Goal: Task Accomplishment & Management: Complete application form

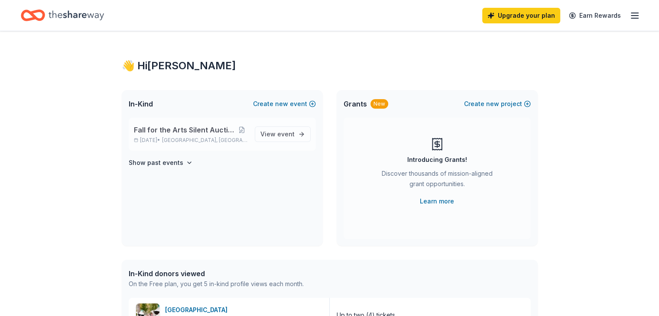
click at [210, 130] on span "Fall for the Arts Silent Auction and Fundraiser" at bounding box center [185, 130] width 103 height 10
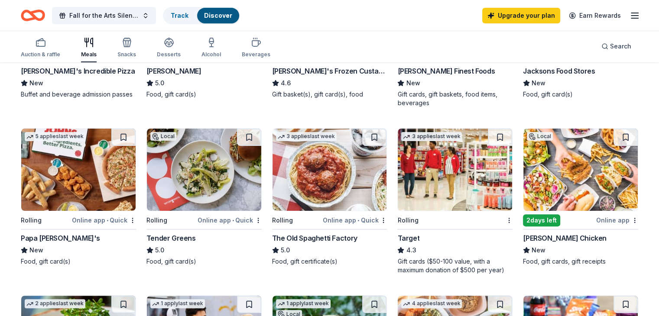
scroll to position [217, 0]
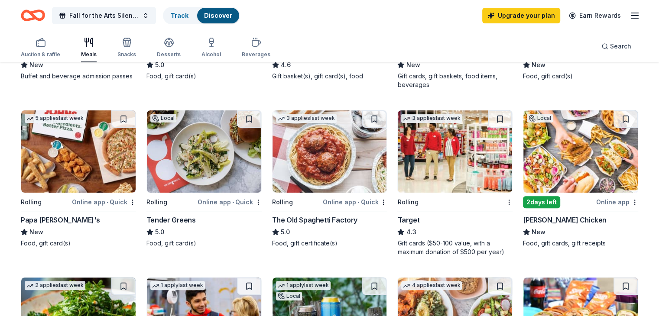
click at [324, 222] on div "The Old Spaghetti Factory" at bounding box center [314, 220] width 85 height 10
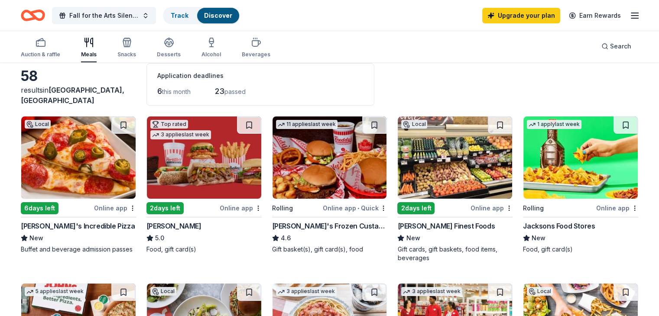
scroll to position [0, 0]
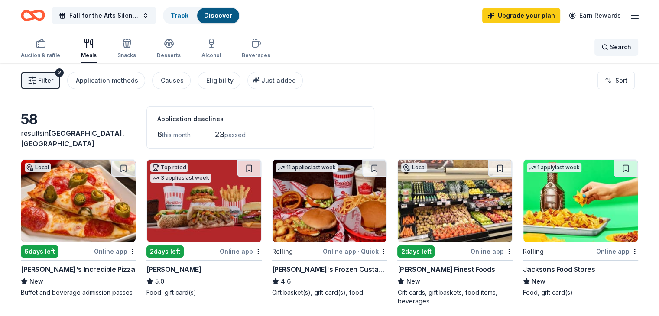
click at [615, 44] on span "Search" at bounding box center [620, 47] width 21 height 10
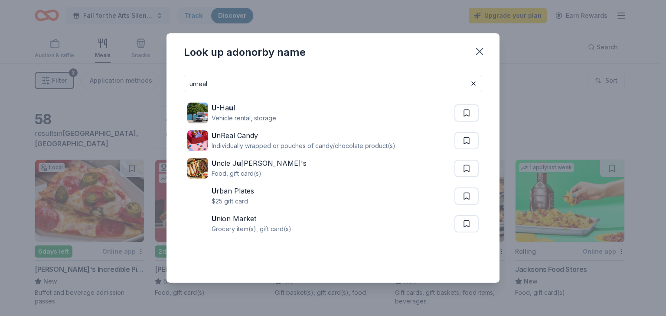
type input "unreal"
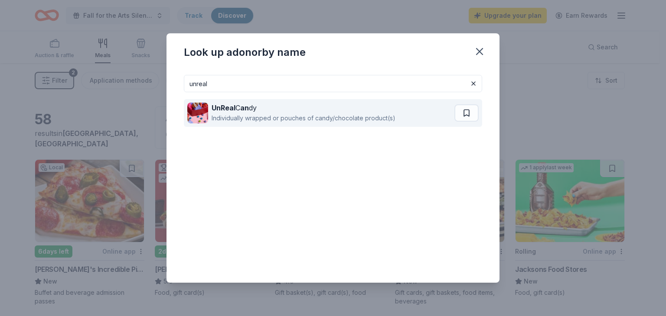
click at [256, 113] on div "Individually wrapped or pouches of candy/chocolate product(s)" at bounding box center [303, 118] width 184 height 10
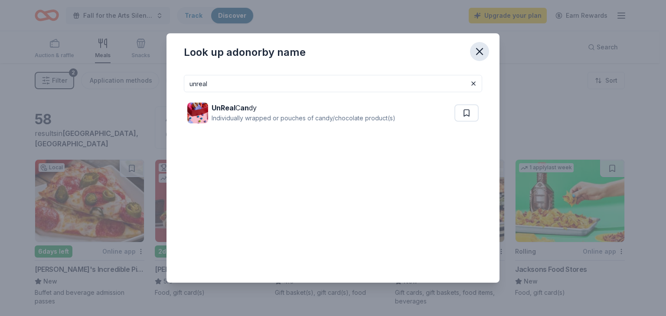
click at [478, 51] on icon "button" at bounding box center [479, 52] width 6 height 6
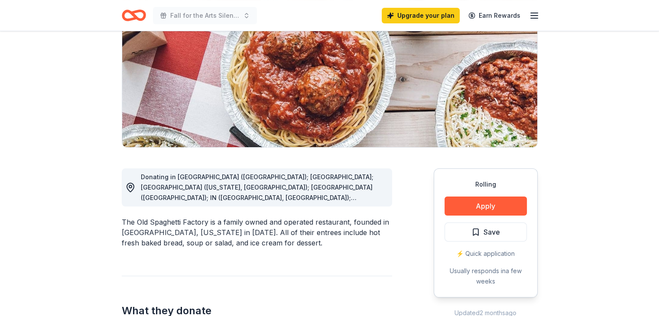
scroll to position [130, 0]
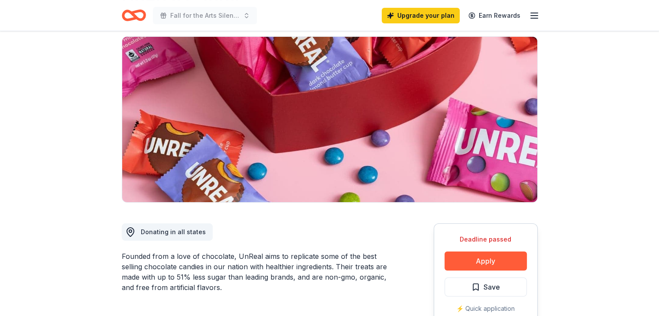
scroll to position [173, 0]
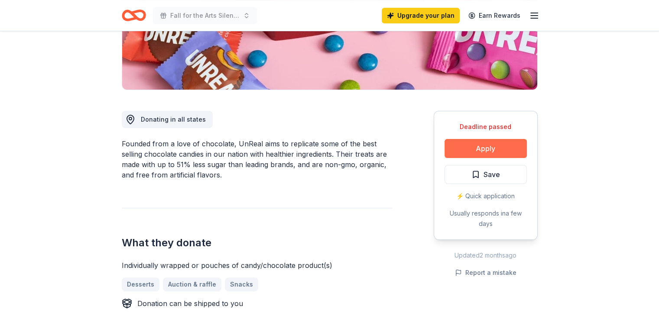
click at [498, 148] on button "Apply" at bounding box center [486, 148] width 82 height 19
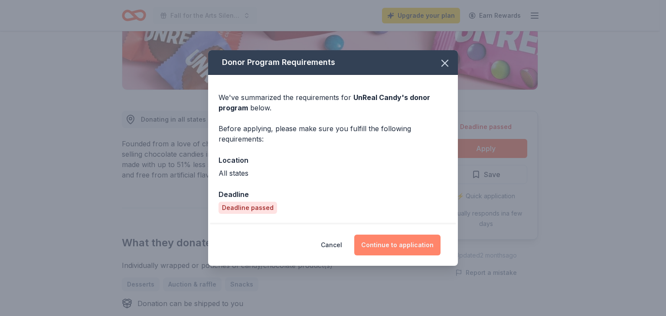
click at [387, 247] on button "Continue to application" at bounding box center [397, 245] width 86 height 21
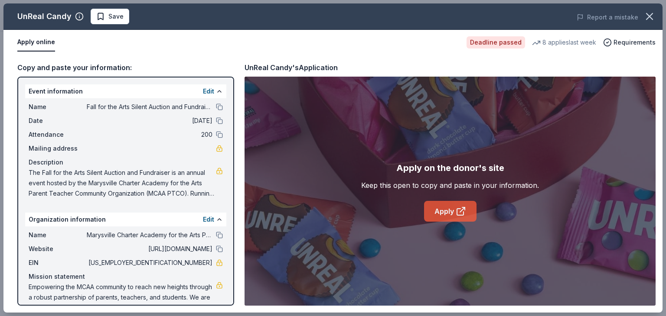
click at [459, 210] on icon at bounding box center [460, 211] width 10 height 10
click at [647, 21] on icon "button" at bounding box center [649, 16] width 12 height 12
